Goal: Find specific page/section: Find specific page/section

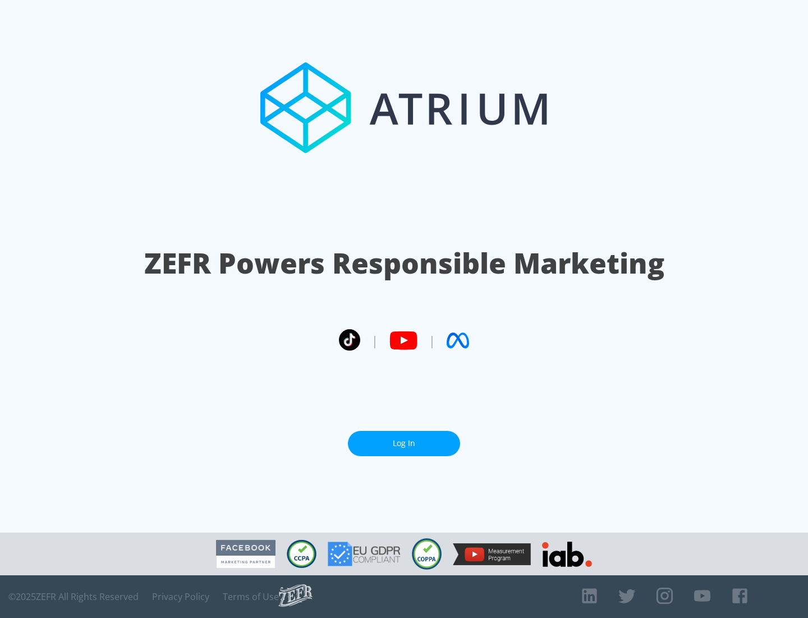
click at [404, 438] on link "Log In" at bounding box center [404, 443] width 112 height 25
